Goal: Check status

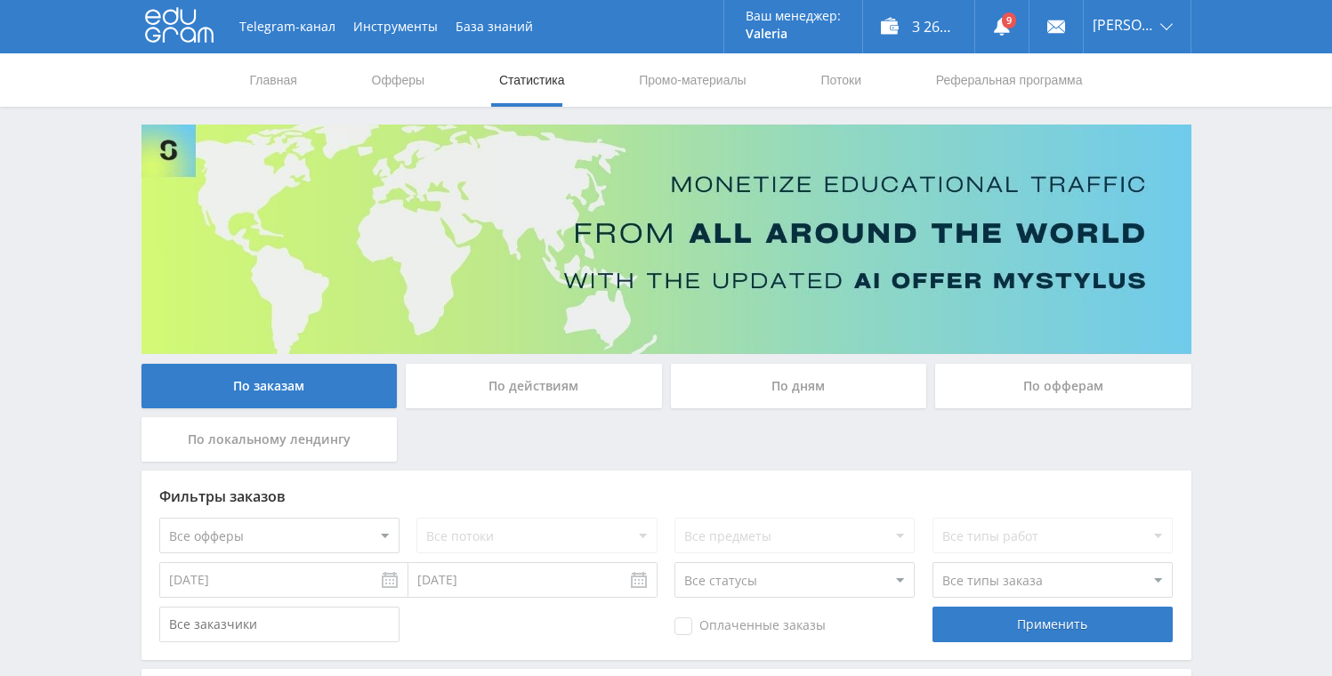
click at [806, 385] on div "По дням" at bounding box center [799, 386] width 256 height 44
click at [0, 0] on input "По дням" at bounding box center [0, 0] width 0 height 0
